Goal: Transaction & Acquisition: Download file/media

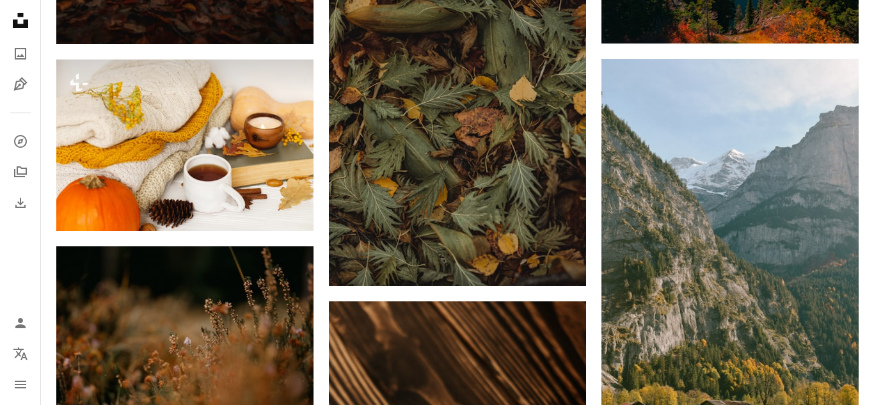
scroll to position [0, 367]
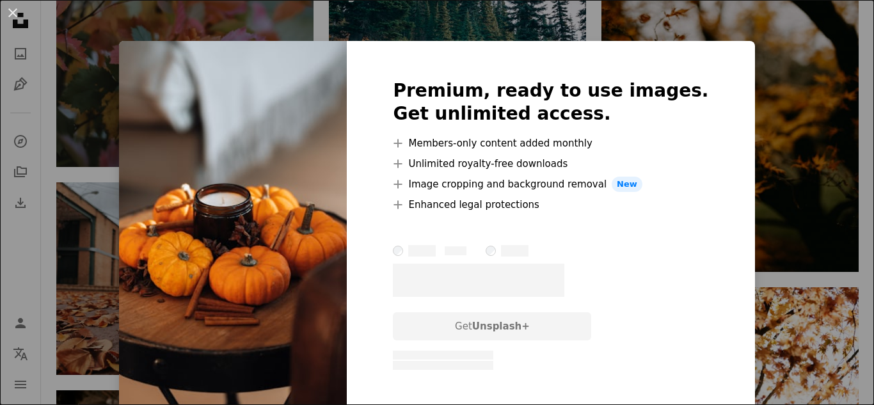
scroll to position [5, 0]
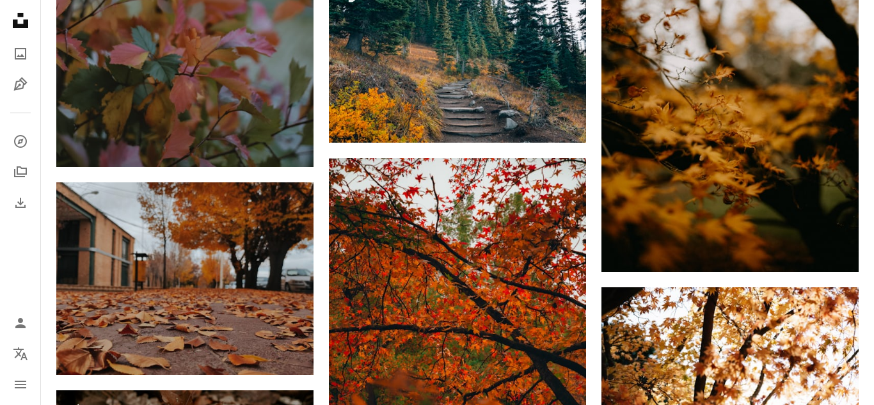
scroll to position [67515, 0]
